Goal: Information Seeking & Learning: Find specific page/section

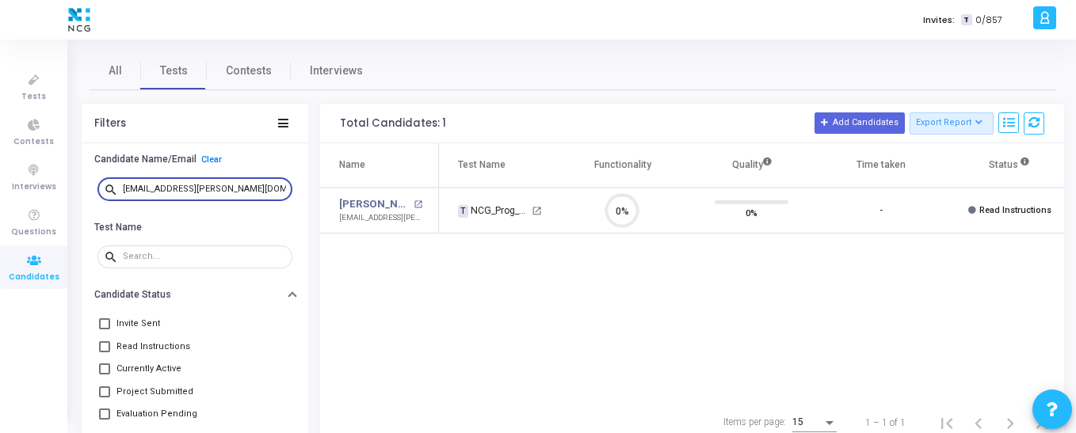
scroll to position [33, 40]
drag, startPoint x: 0, startPoint y: 0, endPoint x: 116, endPoint y: 187, distance: 220.3
click at [116, 187] on div "search [EMAIL_ADDRESS][PERSON_NAME][DOMAIN_NAME]" at bounding box center [194, 188] width 195 height 25
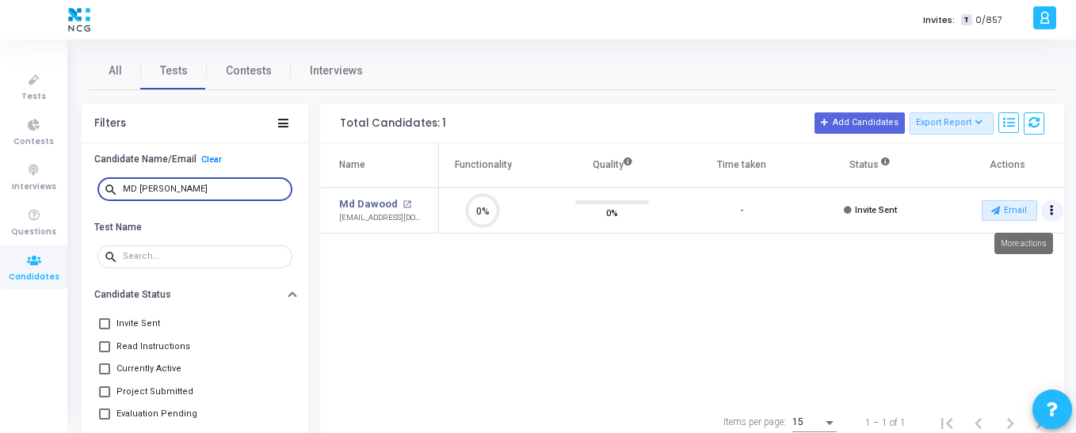
type input "MD [PERSON_NAME]"
click at [1053, 209] on icon "Actions" at bounding box center [1052, 211] width 4 height 8
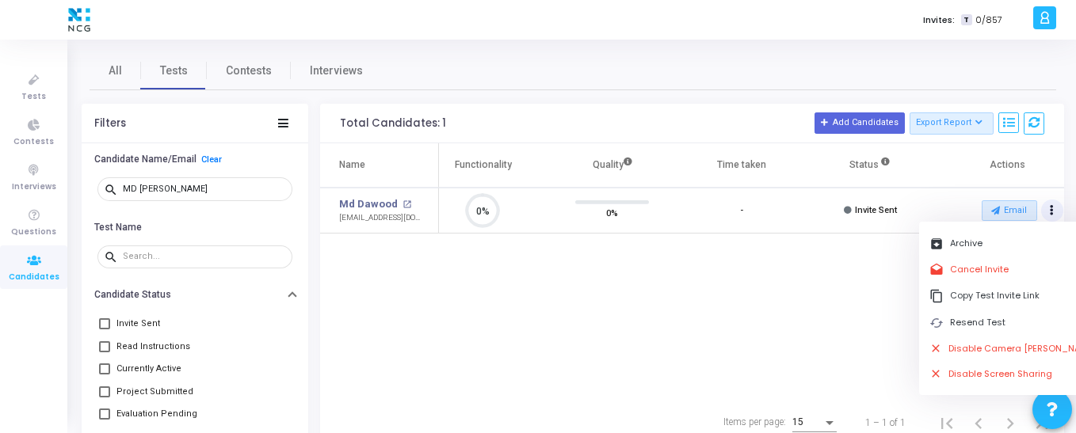
click at [832, 291] on div "Name Test Name Functionality Quality Time taken Status Actions Md Dawood open_i…" at bounding box center [692, 271] width 744 height 257
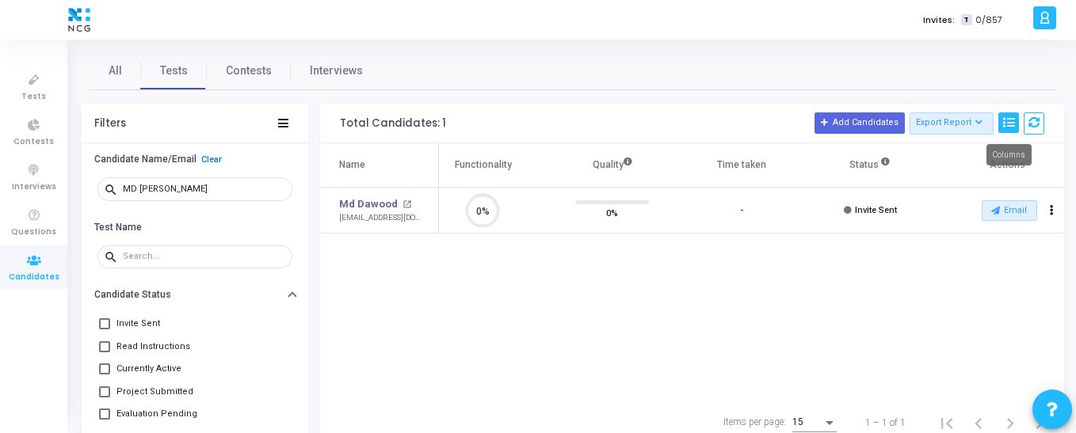
click at [1009, 117] on icon at bounding box center [1008, 122] width 11 height 11
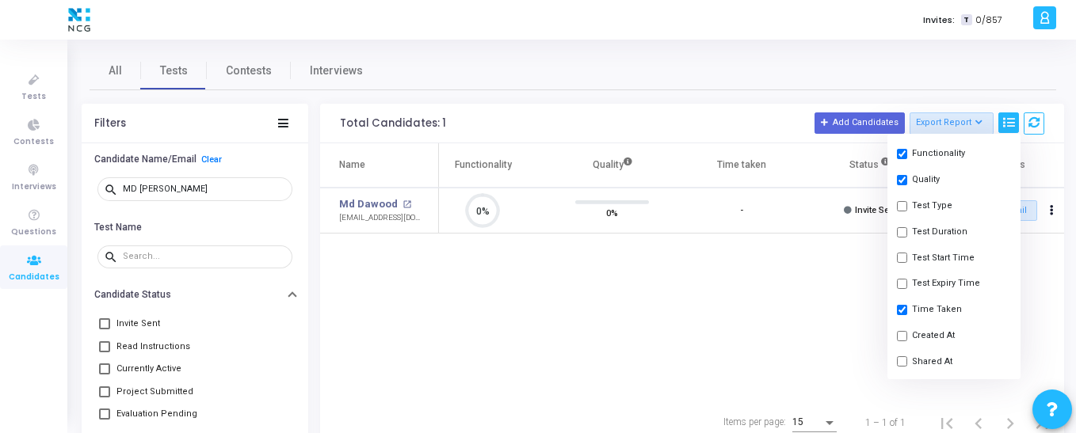
scroll to position [158, 0]
click at [901, 285] on input "checkbox" at bounding box center [902, 282] width 10 height 10
checkbox input "true"
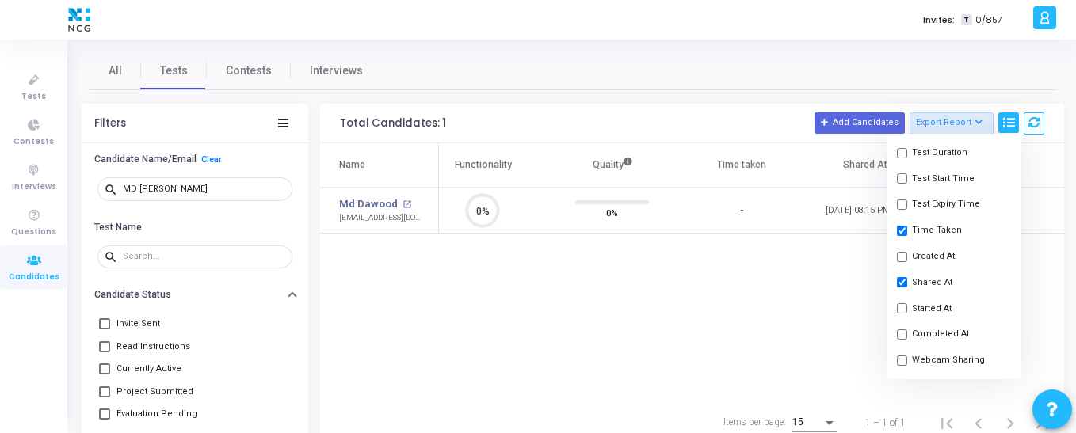
scroll to position [33, 40]
click at [807, 311] on div "Name Test Name Functionality Quality Time taken Shared At Status Actions Md Daw…" at bounding box center [692, 271] width 744 height 257
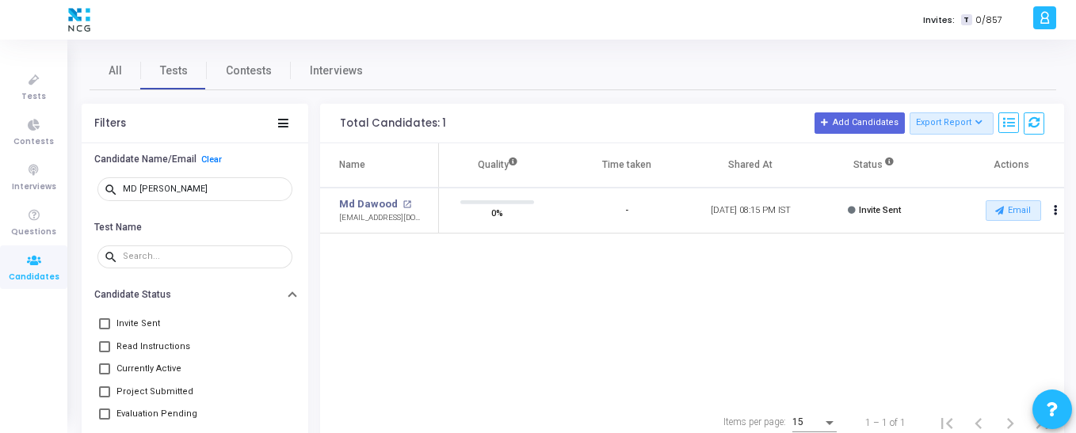
scroll to position [0, 258]
click at [1008, 201] on button "Email" at bounding box center [1009, 210] width 55 height 21
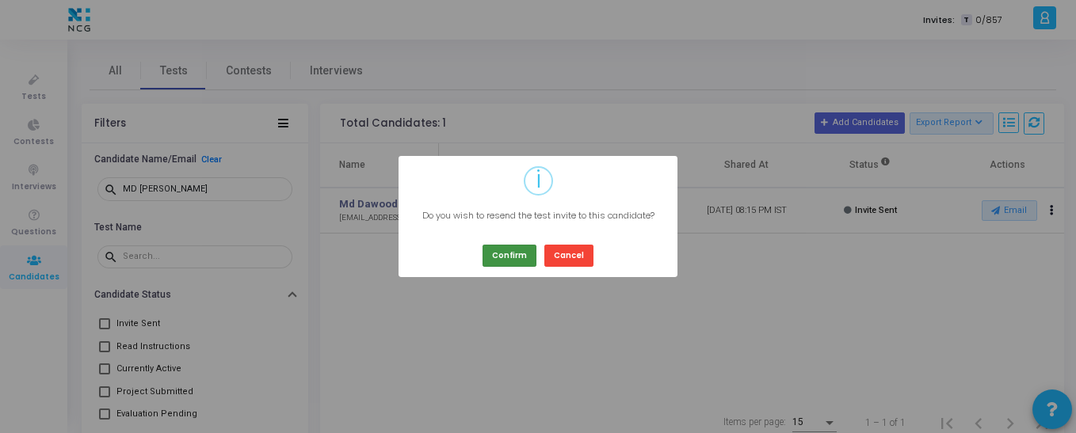
click at [493, 260] on button "Confirm" at bounding box center [509, 255] width 54 height 21
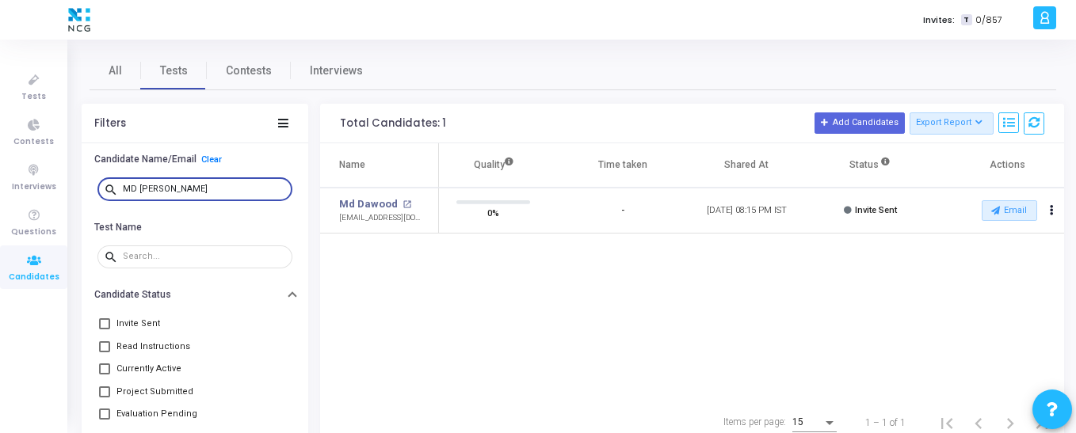
drag, startPoint x: 190, startPoint y: 187, endPoint x: 96, endPoint y: 186, distance: 94.3
click at [96, 186] on div "search MD [PERSON_NAME]" at bounding box center [194, 190] width 203 height 36
paste input "[PERSON_NAME]"
type input "[PERSON_NAME]"
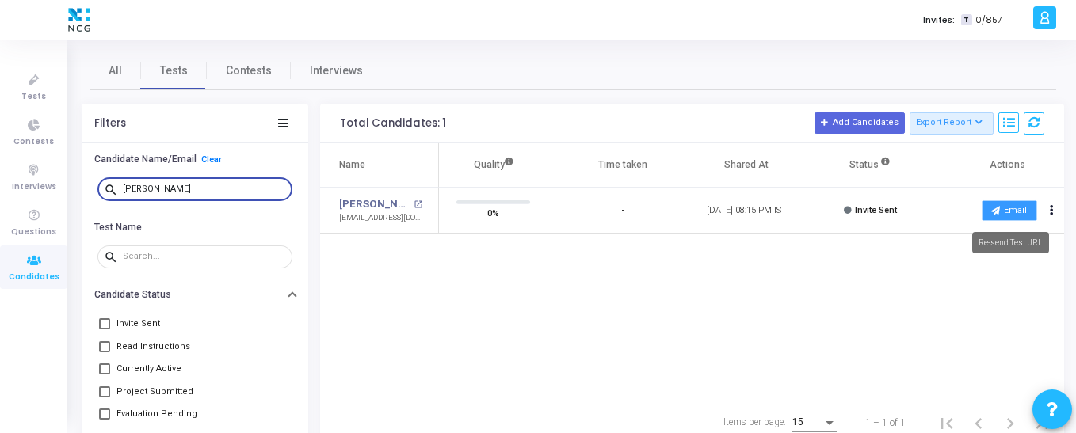
click at [1019, 212] on button "Email" at bounding box center [1009, 210] width 55 height 21
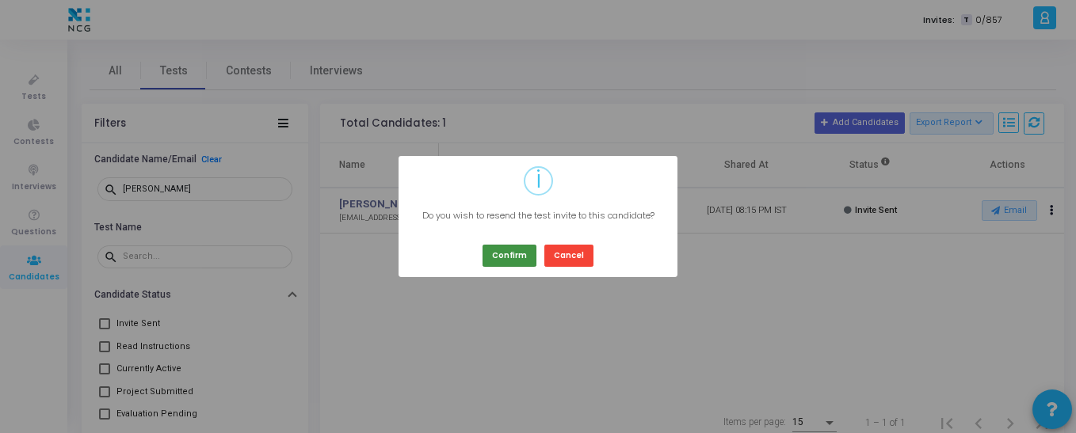
click at [513, 259] on button "Confirm" at bounding box center [509, 255] width 54 height 21
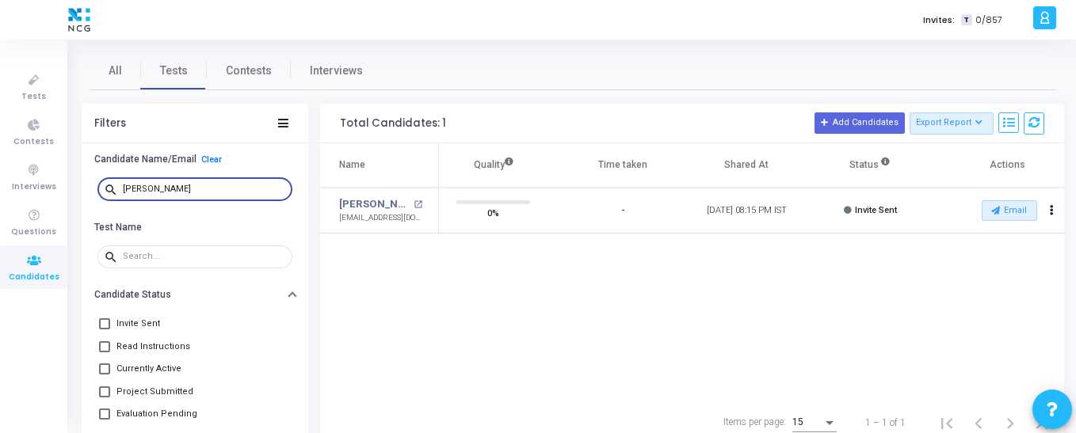
drag, startPoint x: 213, startPoint y: 186, endPoint x: 88, endPoint y: 186, distance: 125.2
click at [88, 186] on div "search [PERSON_NAME]" at bounding box center [195, 190] width 227 height 36
type input "dawood"
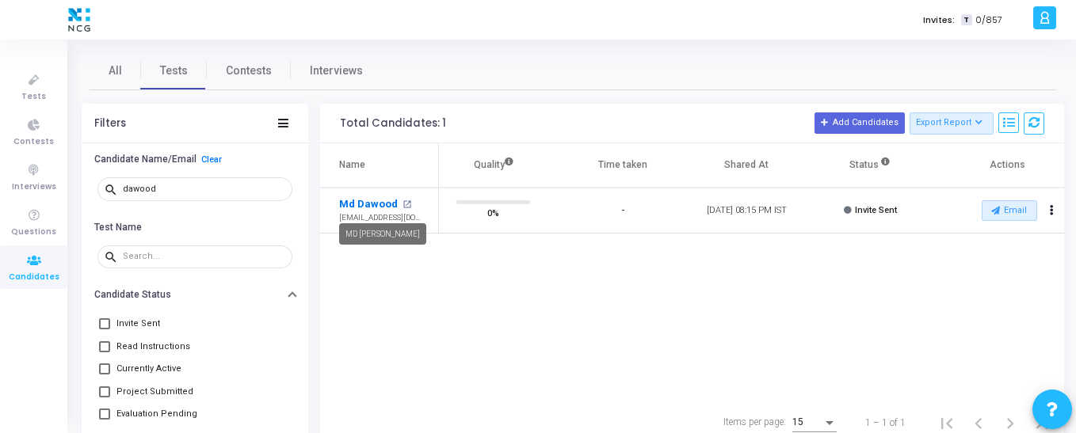
click at [373, 207] on link "Md Dawood" at bounding box center [368, 204] width 59 height 16
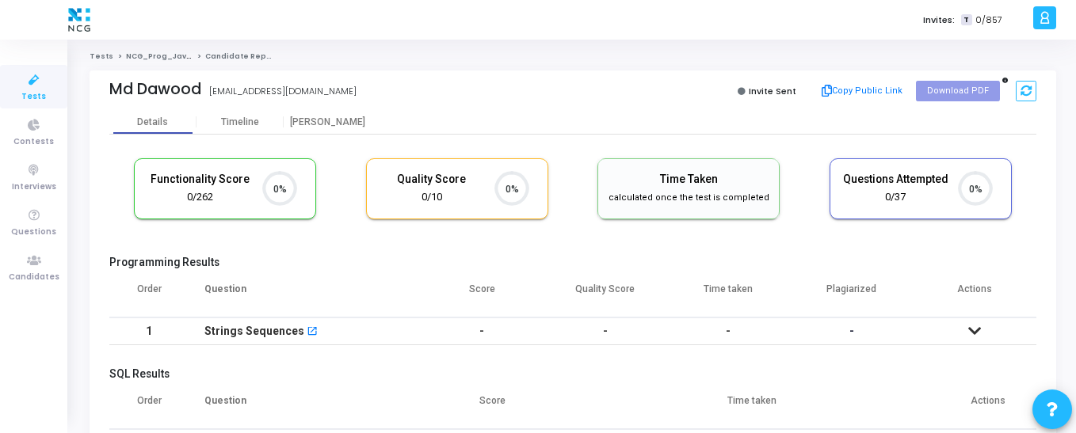
drag, startPoint x: 166, startPoint y: 53, endPoint x: 403, endPoint y: 67, distance: 237.3
click at [404, 67] on div "Tests NCG_Prog_JavaFS_2025_Test Candidate Report Md Dawood [EMAIL_ADDRESS][DOMA…" at bounding box center [573, 414] width 967 height 727
click at [32, 268] on icon at bounding box center [33, 261] width 33 height 20
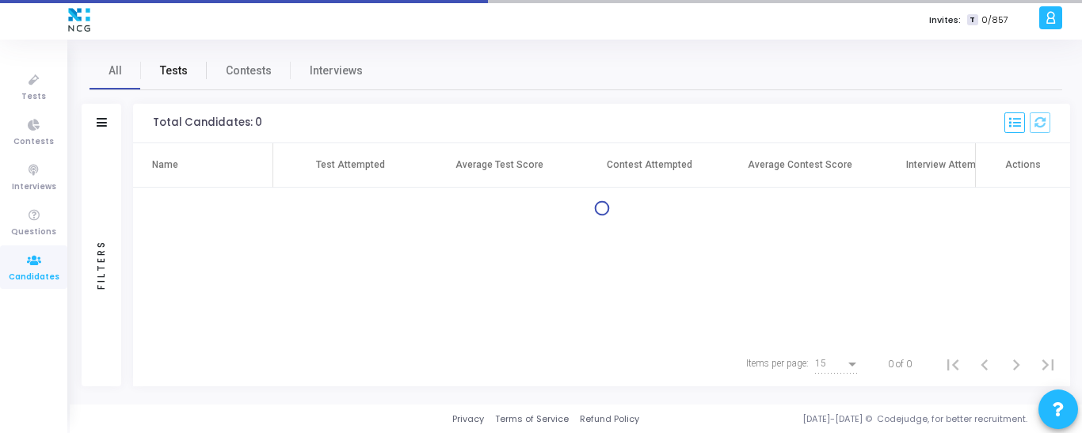
click at [169, 67] on span "Tests" at bounding box center [174, 71] width 28 height 17
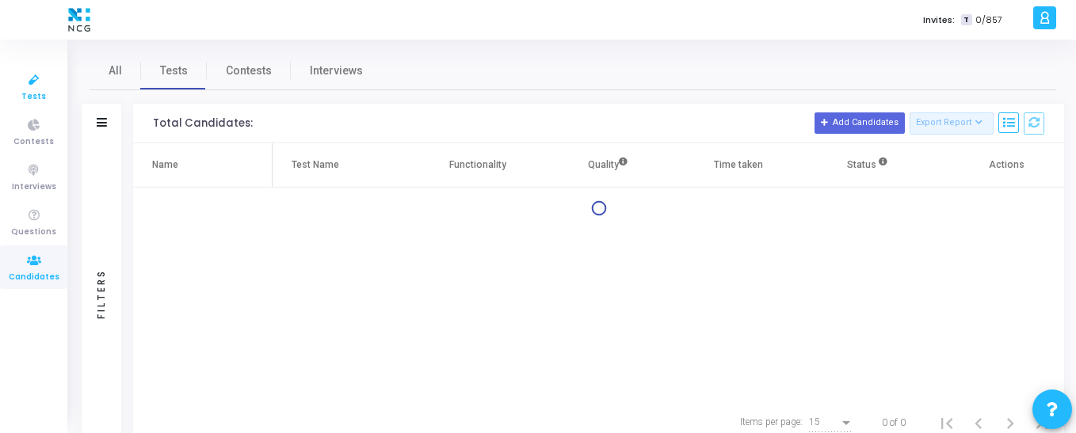
click at [26, 90] on span "Tests" at bounding box center [33, 96] width 25 height 13
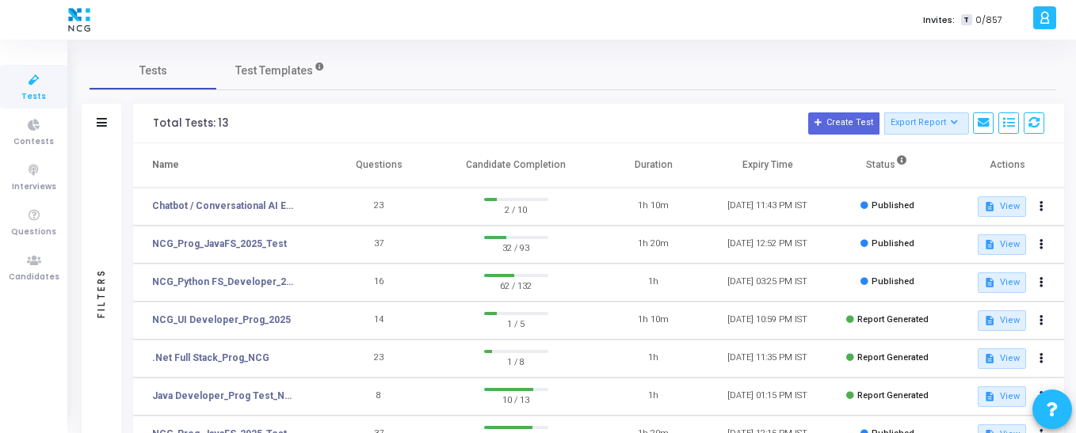
drag, startPoint x: 149, startPoint y: 282, endPoint x: 296, endPoint y: 284, distance: 147.4
click at [296, 284] on td "NCG_Python FS_Developer_2025" at bounding box center [227, 283] width 189 height 38
drag, startPoint x: 149, startPoint y: 241, endPoint x: 285, endPoint y: 246, distance: 136.4
click at [285, 246] on td "NCG_Prog_JavaFS_2025_Test" at bounding box center [227, 245] width 189 height 38
copy link "NCG_Prog_JavaFS_2025_Test"
